Goal: Navigation & Orientation: Find specific page/section

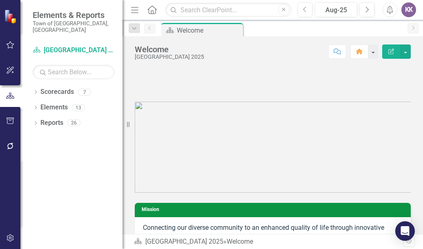
click at [269, 174] on div at bounding box center [273, 125] width 288 height 136
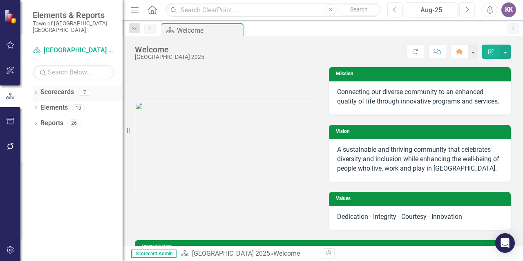
click at [60, 87] on link "Scorecards" at bounding box center [56, 91] width 33 height 9
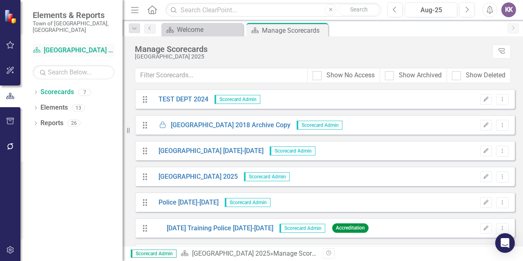
click at [59, 46] on link "Scorecard Morrisville 2025" at bounding box center [74, 50] width 82 height 9
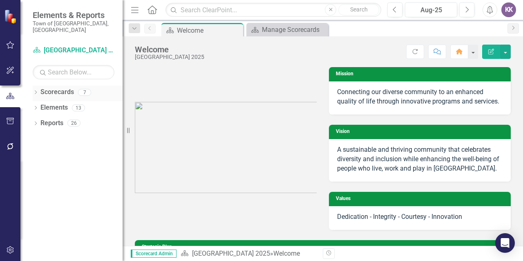
click at [68, 89] on link "Scorecards" at bounding box center [56, 91] width 33 height 9
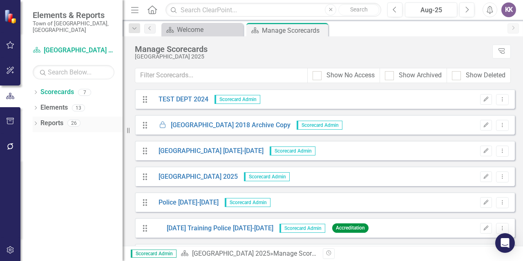
click at [57, 118] on link "Reports" at bounding box center [51, 122] width 23 height 9
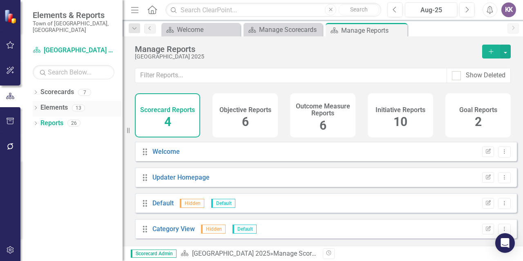
click at [55, 103] on link "Elements" at bounding box center [53, 107] width 27 height 9
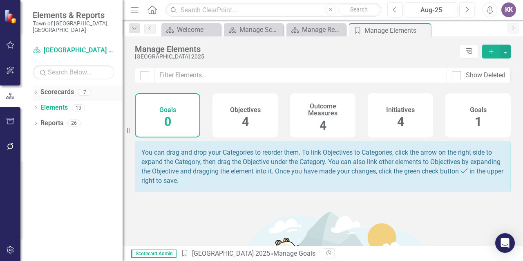
click at [56, 87] on link "Scorecards" at bounding box center [56, 91] width 33 height 9
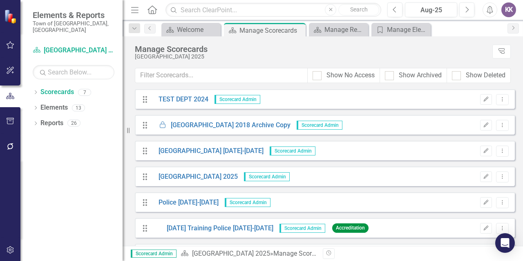
click at [503, 11] on div "KK" at bounding box center [508, 9] width 15 height 15
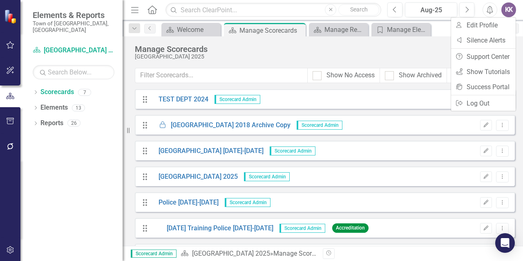
click at [403, 62] on div "Manage Scorecards Morrisville 2025 Tree Explorer" at bounding box center [323, 51] width 400 height 31
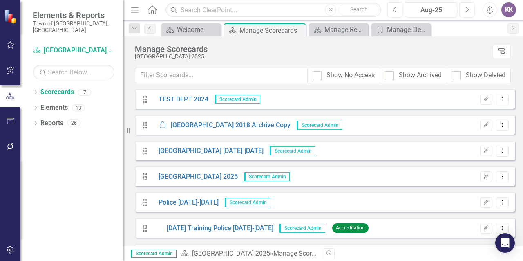
click at [134, 11] on icon "Menu" at bounding box center [135, 9] width 11 height 9
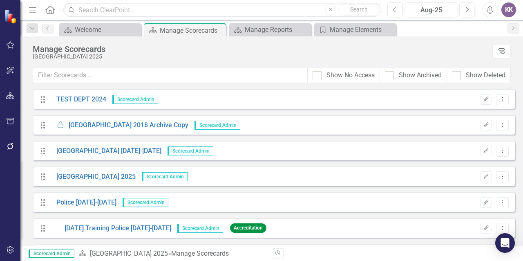
click at [34, 9] on icon "Menu" at bounding box center [32, 9] width 11 height 9
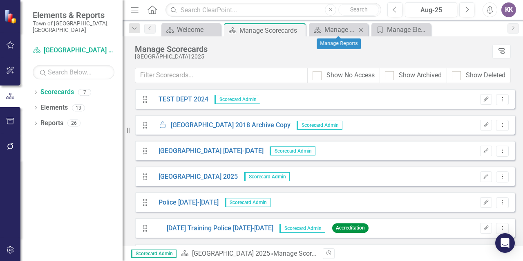
click at [361, 31] on icon "Close" at bounding box center [361, 30] width 8 height 7
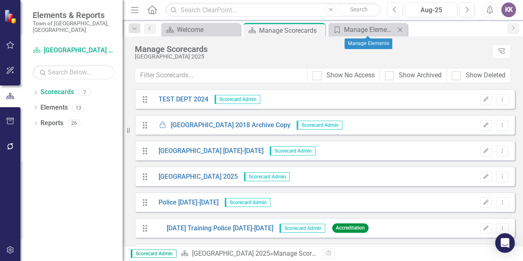
click at [400, 29] on icon at bounding box center [400, 29] width 4 height 4
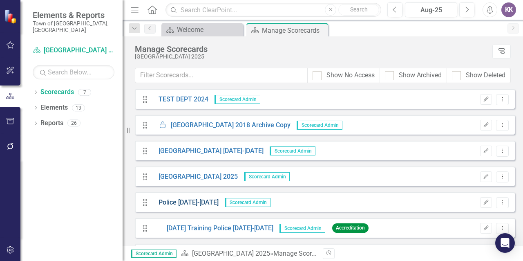
click at [187, 202] on link "Police [DATE]-[DATE]" at bounding box center [185, 202] width 66 height 9
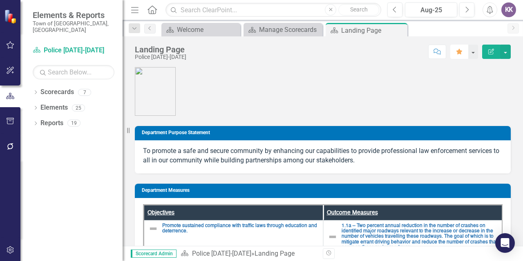
click at [460, 49] on icon "button" at bounding box center [459, 52] width 6 height 6
click at [402, 29] on icon "Close" at bounding box center [399, 30] width 8 height 7
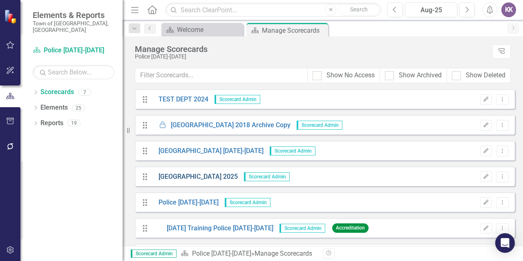
click at [187, 176] on link "Morrisville 2025" at bounding box center [194, 176] width 85 height 9
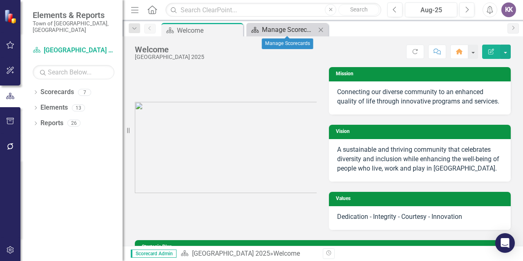
click at [288, 25] on div "Manage Scorecards" at bounding box center [289, 30] width 54 height 10
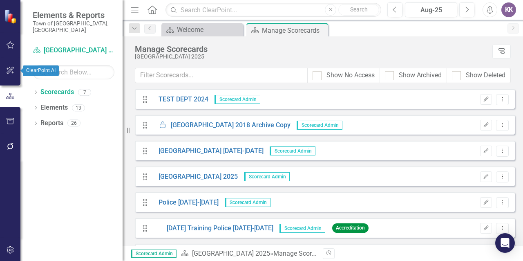
click at [9, 71] on icon "button" at bounding box center [10, 70] width 9 height 7
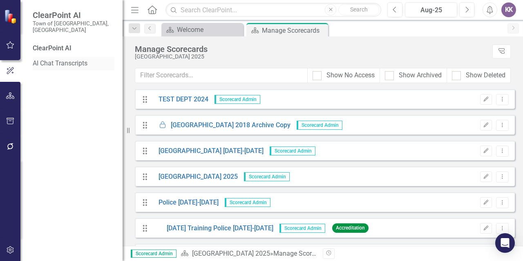
click at [71, 59] on link "AI Chat Transcripts" at bounding box center [74, 63] width 82 height 9
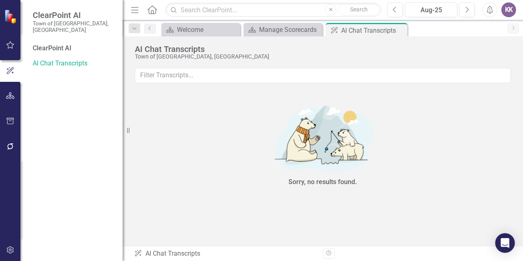
click at [57, 44] on div "ClearPoint AI" at bounding box center [74, 48] width 82 height 9
click at [9, 99] on button "button" at bounding box center [10, 95] width 18 height 17
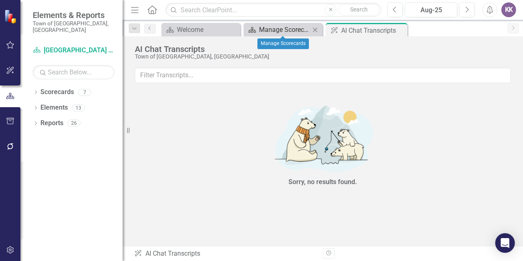
click at [257, 33] on link "Scorecard Manage Scorecards" at bounding box center [278, 30] width 65 height 10
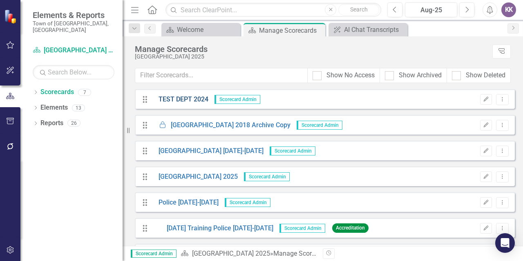
click at [194, 100] on link "TEST DEPT 2024" at bounding box center [180, 99] width 56 height 9
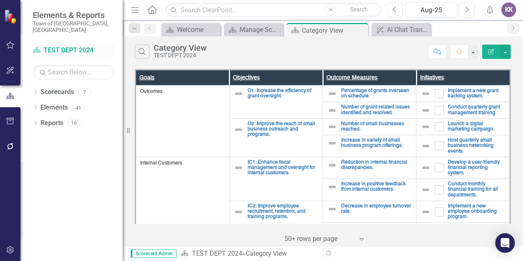
click at [38, 47] on icon at bounding box center [36, 50] width 7 height 6
click at [39, 103] on div "Dropdown Elements 41" at bounding box center [78, 109] width 90 height 16
click at [35, 106] on icon "Dropdown" at bounding box center [36, 108] width 6 height 4
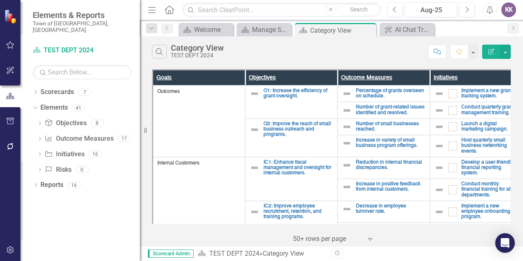
drag, startPoint x: 127, startPoint y: 134, endPoint x: 140, endPoint y: 142, distance: 15.4
click at [140, 142] on div "Resize" at bounding box center [143, 130] width 7 height 261
click at [503, 14] on div "KK" at bounding box center [508, 9] width 15 height 15
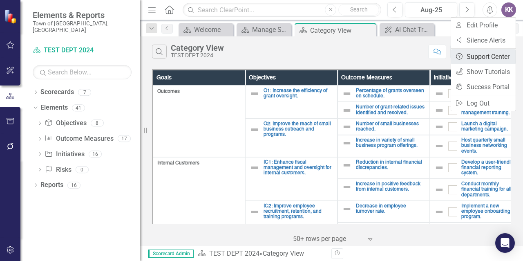
click at [465, 58] on link "Help Support Center" at bounding box center [483, 56] width 65 height 15
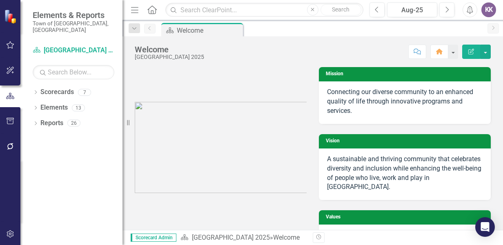
click at [490, 6] on div "KK" at bounding box center [489, 9] width 15 height 15
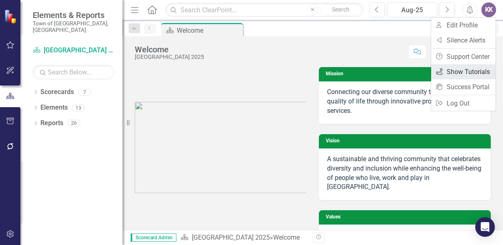
click at [456, 76] on link "icon.tutorial Show Tutorials" at bounding box center [463, 71] width 65 height 15
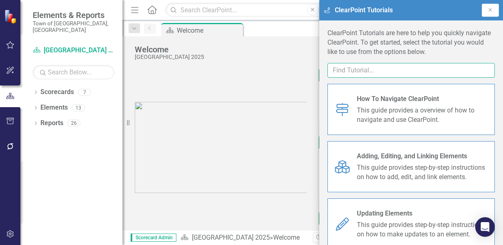
click at [456, 76] on input "text" at bounding box center [411, 70] width 167 height 15
click at [489, 10] on icon "Close" at bounding box center [490, 9] width 7 height 5
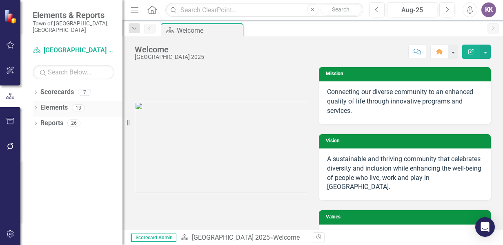
click at [36, 106] on icon "Dropdown" at bounding box center [36, 108] width 6 height 4
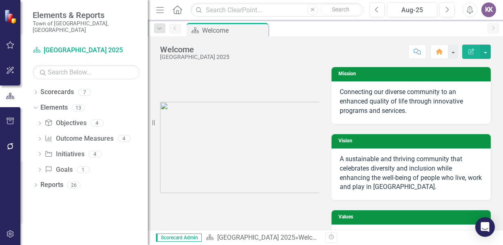
drag, startPoint x: 126, startPoint y: 123, endPoint x: 148, endPoint y: 121, distance: 21.7
click at [148, 121] on div "Resize" at bounding box center [151, 122] width 7 height 245
click at [10, 121] on icon "button" at bounding box center [10, 121] width 9 height 7
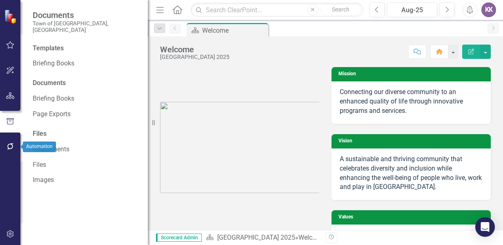
click at [14, 149] on icon "button" at bounding box center [10, 146] width 9 height 7
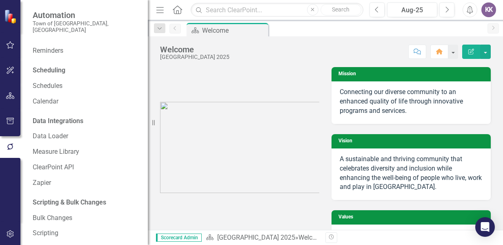
scroll to position [45, 0]
click at [60, 148] on link "Measure Library" at bounding box center [86, 152] width 107 height 9
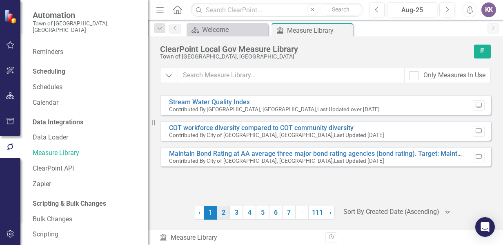
click at [224, 217] on link "2" at bounding box center [223, 212] width 13 height 14
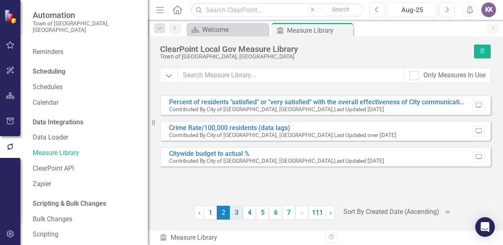
click at [238, 217] on link "3" at bounding box center [236, 212] width 13 height 14
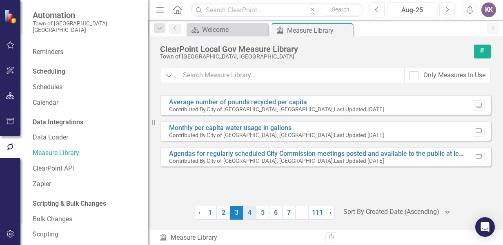
click at [248, 217] on link "4" at bounding box center [249, 212] width 13 height 14
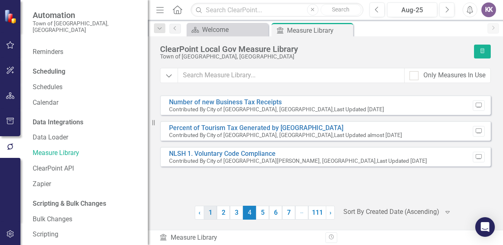
click at [206, 212] on link "1" at bounding box center [210, 212] width 13 height 14
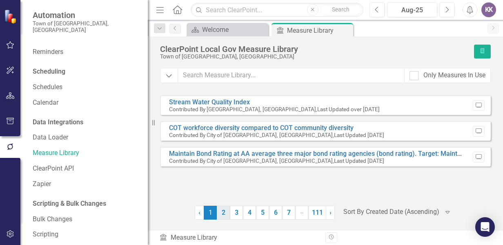
click at [220, 214] on link "2" at bounding box center [223, 212] width 13 height 14
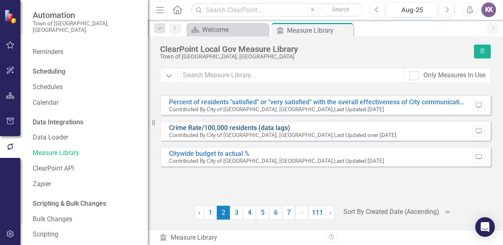
click at [246, 127] on link "Crime Rate/100,000 residents (data lags)" at bounding box center [229, 128] width 121 height 8
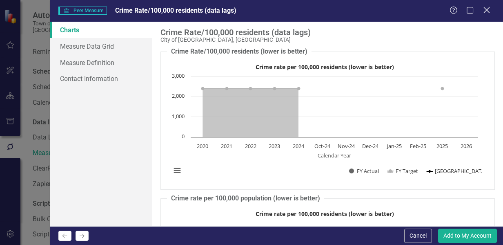
click at [489, 10] on icon "Close" at bounding box center [487, 10] width 10 height 8
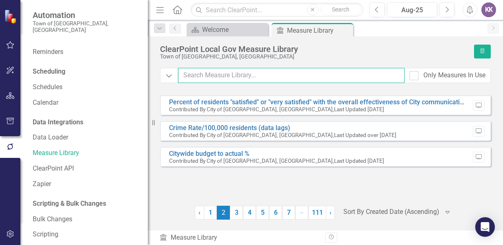
click at [210, 78] on input "text" at bounding box center [291, 75] width 227 height 15
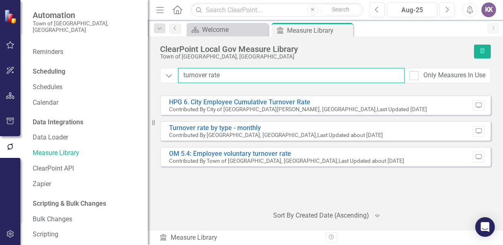
type input "turnover rate"
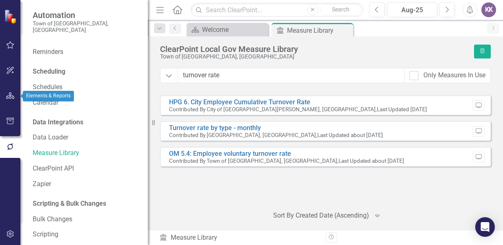
click at [9, 93] on icon "button" at bounding box center [10, 95] width 9 height 7
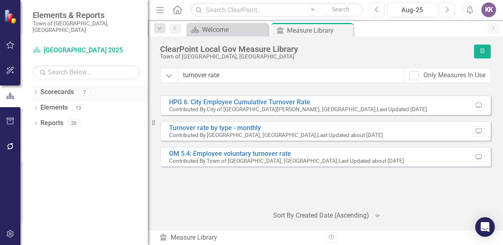
click at [50, 87] on link "Scorecards" at bounding box center [56, 91] width 33 height 9
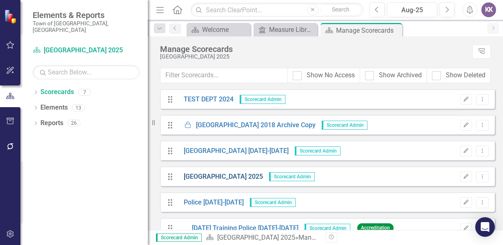
click at [215, 175] on link "Morrisville 2025" at bounding box center [220, 176] width 85 height 9
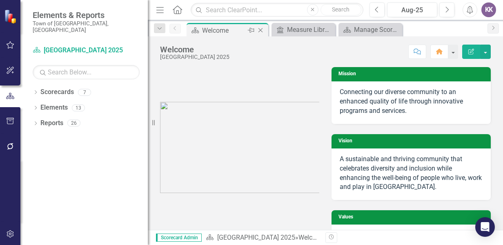
click at [261, 31] on icon "Close" at bounding box center [261, 30] width 8 height 7
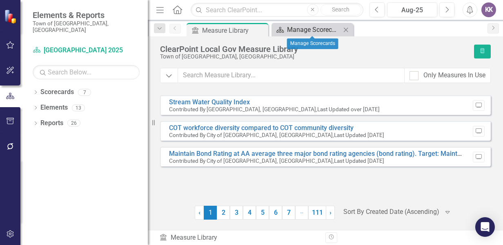
click at [317, 28] on div "Manage Scorecards" at bounding box center [314, 30] width 54 height 10
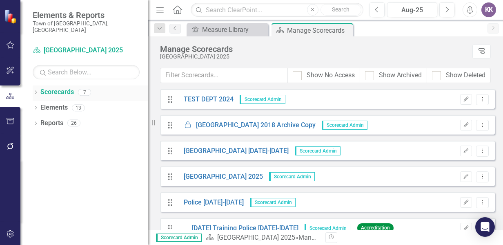
click at [37, 91] on icon "Dropdown" at bounding box center [36, 93] width 6 height 4
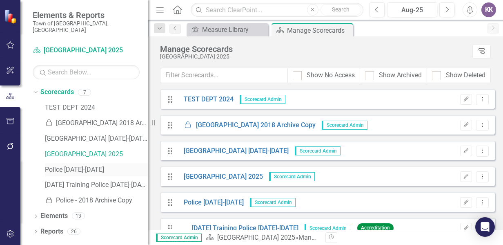
click at [82, 165] on link "Police [DATE]-[DATE]" at bounding box center [96, 169] width 103 height 9
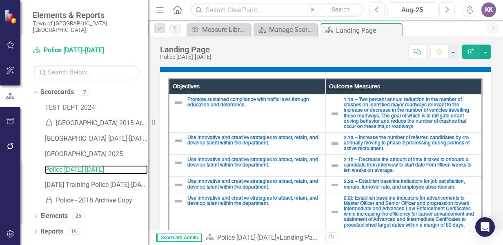
scroll to position [125, 0]
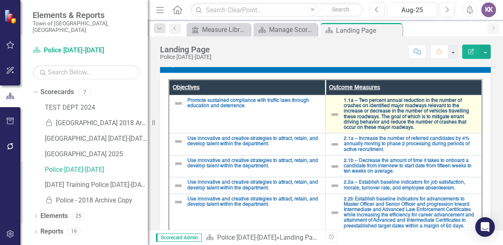
click at [369, 108] on link "1.1a – Two percent annual reduction in the number of crashes on identified majo…" at bounding box center [411, 114] width 134 height 32
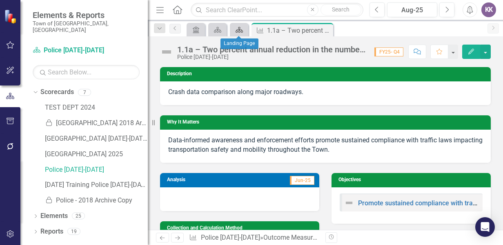
click at [242, 30] on icon "Scorecard" at bounding box center [239, 30] width 8 height 7
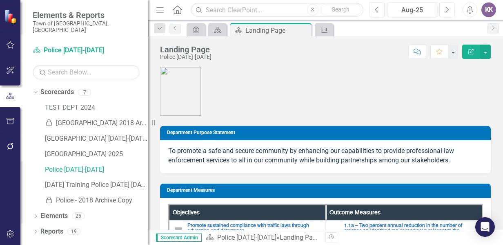
scroll to position [188, 0]
